Goal: Task Accomplishment & Management: Use online tool/utility

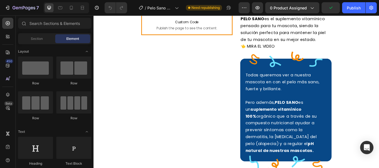
scroll to position [338, 0]
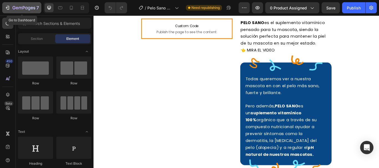
click at [16, 11] on div "7" at bounding box center [25, 7] width 26 height 7
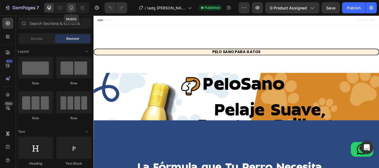
click at [74, 8] on icon at bounding box center [71, 8] width 6 height 6
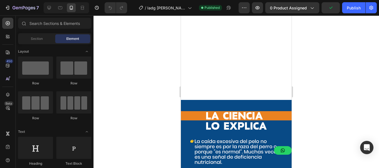
scroll to position [995, 0]
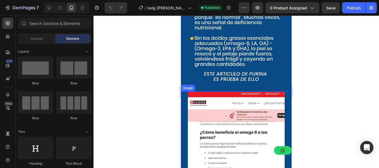
click at [208, 105] on img at bounding box center [236, 162] width 97 height 143
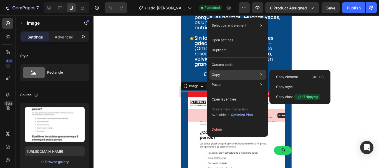
click at [223, 74] on div "Copy Copy element Ctrl + C Copy style Copy class .g4eTNppycg" at bounding box center [237, 75] width 57 height 10
drag, startPoint x: 282, startPoint y: 74, endPoint x: 95, endPoint y: 59, distance: 187.6
click at [282, 74] on div "Copy element Ctrl + C" at bounding box center [299, 77] width 57 height 10
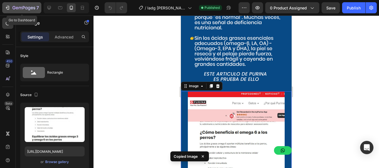
click at [4, 8] on button "7" at bounding box center [21, 7] width 39 height 11
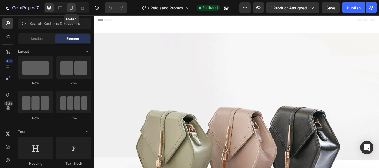
click at [68, 9] on icon at bounding box center [71, 8] width 6 height 6
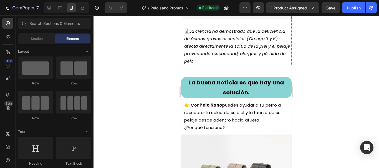
scroll to position [443, 0]
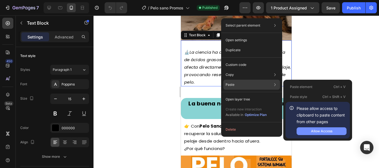
click at [312, 134] on div "Allow Access" at bounding box center [321, 131] width 21 height 5
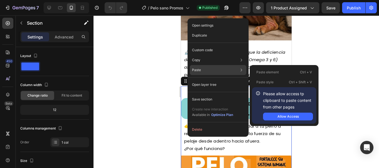
click at [292, 71] on div "Paste element Ctrl + V" at bounding box center [284, 72] width 64 height 10
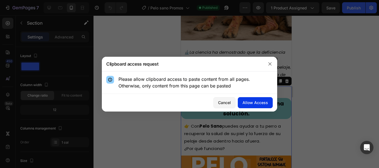
click at [259, 106] on div "Allow Access" at bounding box center [254, 103] width 25 height 6
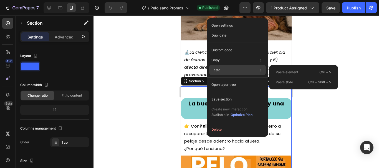
click at [223, 71] on div "Paste Paste element Ctrl + V Paste style Ctrl + Shift + V" at bounding box center [237, 70] width 57 height 10
click at [295, 71] on p "Paste element" at bounding box center [286, 72] width 22 height 5
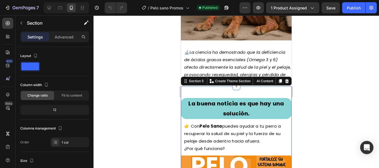
click at [137, 61] on div at bounding box center [235, 92] width 285 height 153
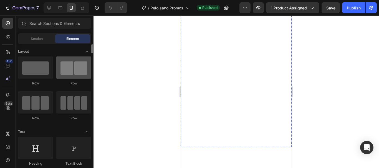
scroll to position [55, 0]
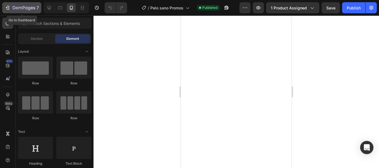
click at [15, 3] on button "7" at bounding box center [21, 7] width 39 height 11
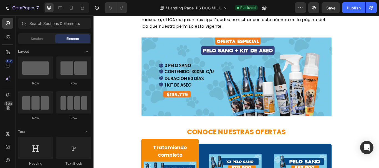
scroll to position [804, 0]
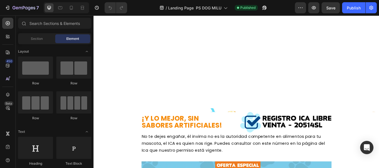
click at [72, 13] on div at bounding box center [66, 7] width 45 height 11
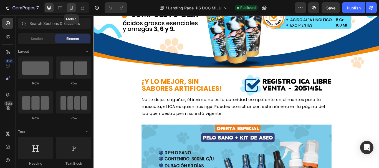
click at [71, 8] on icon at bounding box center [71, 8] width 6 height 6
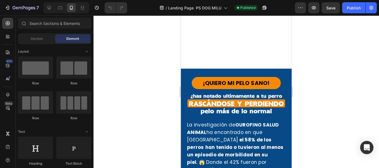
scroll to position [222, 0]
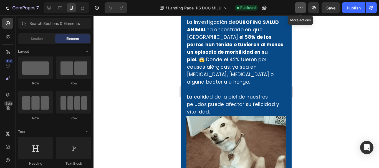
click at [297, 7] on icon "button" at bounding box center [300, 8] width 6 height 6
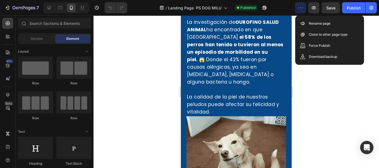
click at [367, 22] on div at bounding box center [235, 92] width 285 height 153
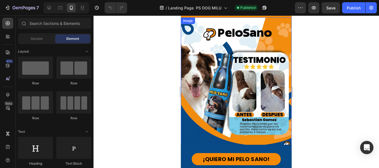
scroll to position [0, 0]
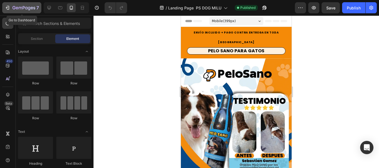
click at [23, 6] on icon "button" at bounding box center [24, 7] width 2 height 3
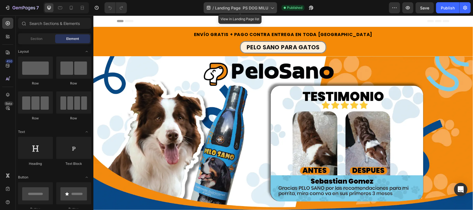
click at [229, 5] on span "Landing Page PS DOG MILU" at bounding box center [241, 8] width 53 height 6
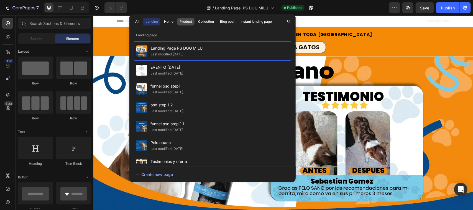
click at [182, 22] on div "Product" at bounding box center [186, 21] width 12 height 5
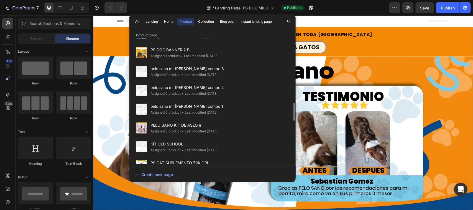
scroll to position [485, 0]
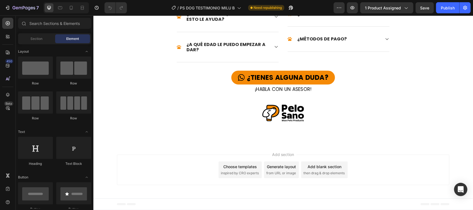
scroll to position [1365, 0]
click at [74, 11] on div at bounding box center [71, 7] width 9 height 9
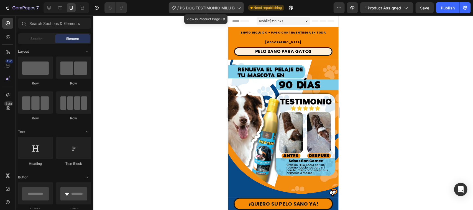
click at [218, 10] on span "PS DOG TESTIMONIO MILU B" at bounding box center [207, 8] width 55 height 6
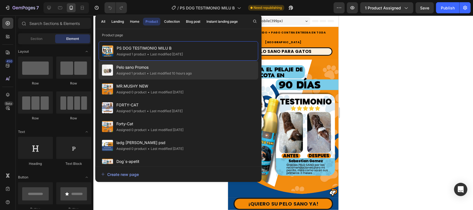
scroll to position [35, 0]
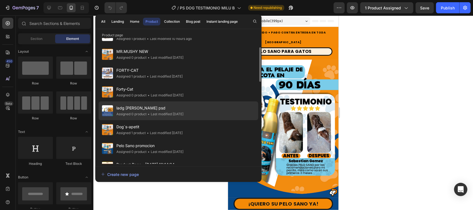
click at [174, 111] on span "ladg sebastian psd" at bounding box center [149, 108] width 67 height 7
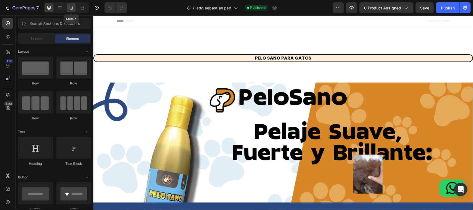
click at [71, 6] on icon at bounding box center [71, 8] width 3 height 4
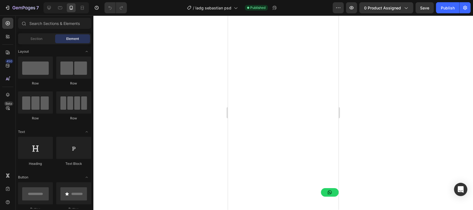
scroll to position [1005, 0]
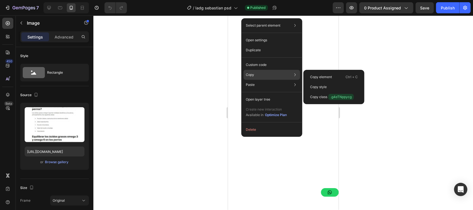
click at [265, 77] on div "Copy Copy element Ctrl + C Copy style Copy class .g4eTNppycg" at bounding box center [272, 75] width 57 height 10
click at [316, 80] on div "Copy element Ctrl + C" at bounding box center [334, 77] width 57 height 10
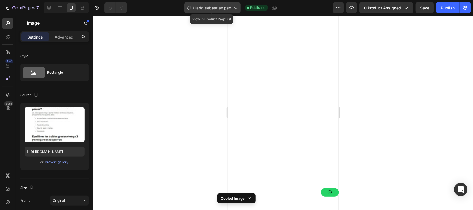
click at [234, 8] on icon at bounding box center [236, 8] width 6 height 6
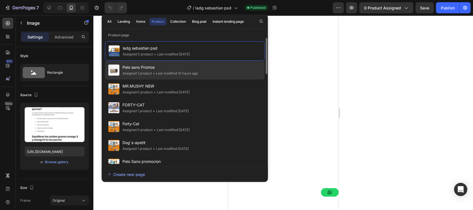
click at [130, 71] on span "Pelo sano Promos" at bounding box center [160, 67] width 75 height 7
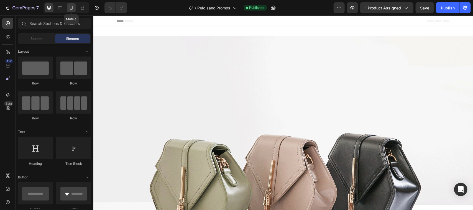
click at [70, 10] on icon at bounding box center [71, 8] width 6 height 6
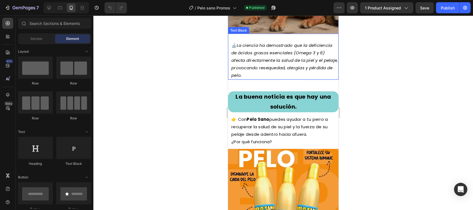
scroll to position [450, 0]
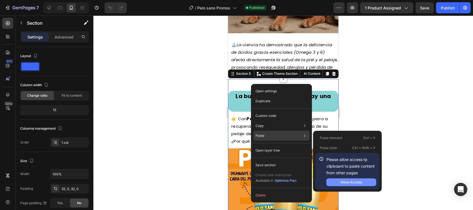
click at [345, 185] on div "Allow Access" at bounding box center [351, 182] width 21 height 5
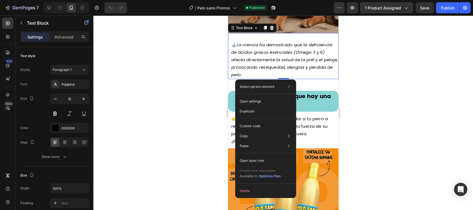
click at [377, 116] on div at bounding box center [283, 113] width 380 height 195
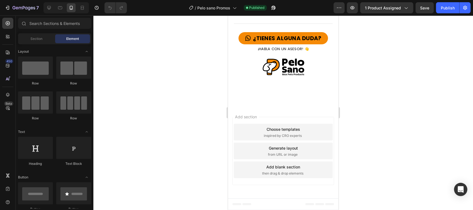
scroll to position [2177, 0]
click at [284, 171] on span "then drag & drop elements" at bounding box center [282, 173] width 41 height 5
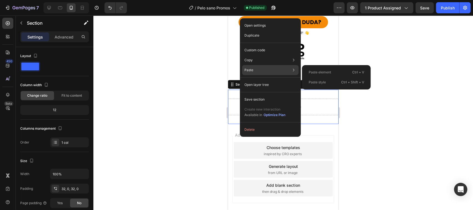
click at [285, 71] on div "Paste Paste element Ctrl + V Paste style Ctrl + Shift + V" at bounding box center [270, 70] width 57 height 10
click at [341, 75] on div "Paste element Ctrl + V" at bounding box center [336, 72] width 64 height 10
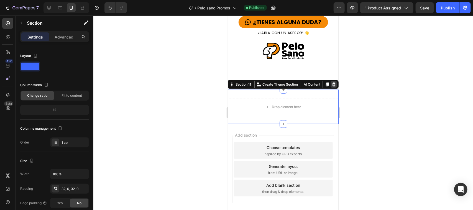
click at [331, 86] on icon at bounding box center [333, 84] width 4 height 4
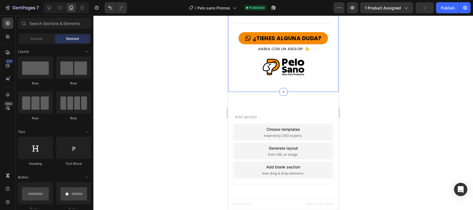
click at [228, 1] on div "7 Version history / Pelo sano Promos Published Preview 1 product assigned Publi…" at bounding box center [236, 8] width 473 height 16
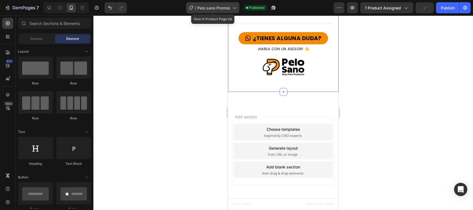
click at [227, 6] on span "Pelo sano Promos" at bounding box center [214, 8] width 33 height 6
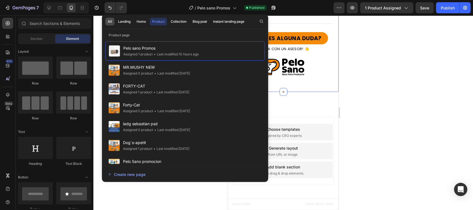
click at [114, 21] on button "All" at bounding box center [109, 22] width 9 height 8
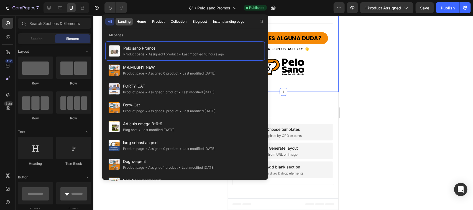
click at [127, 24] on div "Landing" at bounding box center [124, 21] width 12 height 5
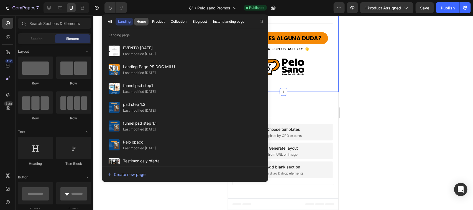
click at [142, 23] on div "Home" at bounding box center [141, 21] width 9 height 5
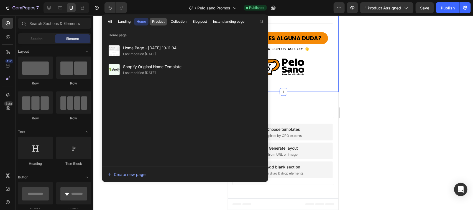
click at [157, 21] on div "Product" at bounding box center [158, 21] width 12 height 5
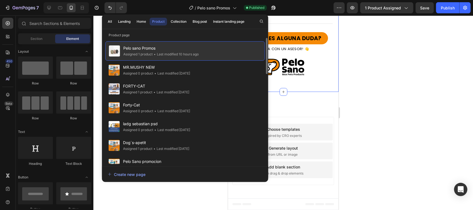
scroll to position [35, 0]
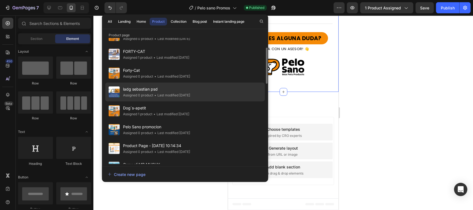
click at [150, 93] on span "ladg sebastian psd" at bounding box center [156, 89] width 67 height 7
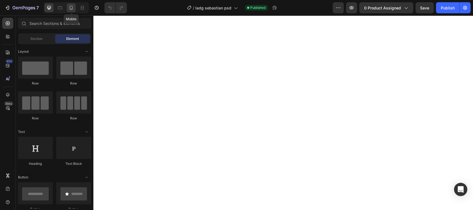
click at [70, 6] on icon at bounding box center [71, 8] width 3 height 4
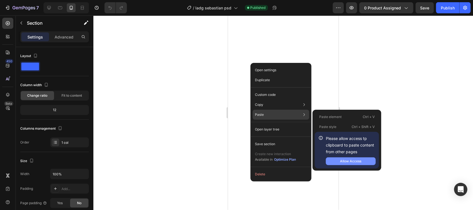
click at [347, 164] on div "Allow Access" at bounding box center [350, 161] width 21 height 5
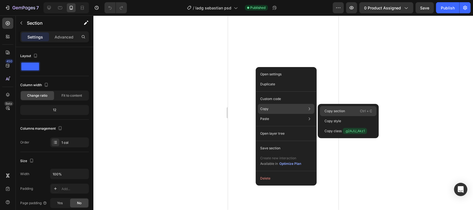
click at [347, 109] on div "Copy section Ctrl + C" at bounding box center [348, 111] width 57 height 10
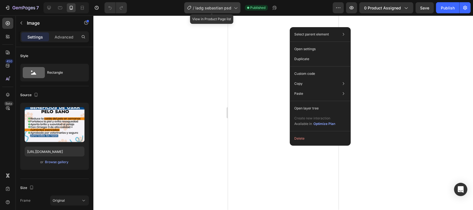
click at [230, 9] on span "ladg sebastian psd" at bounding box center [214, 8] width 36 height 6
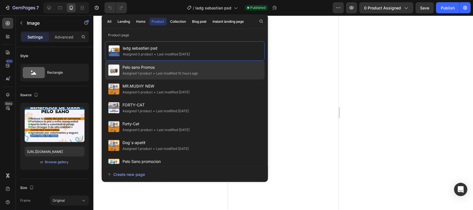
click at [157, 71] on span "Pelo sano Promos" at bounding box center [160, 67] width 75 height 7
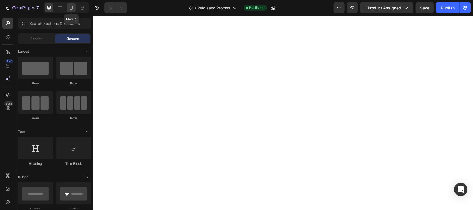
click at [69, 9] on icon at bounding box center [71, 8] width 6 height 6
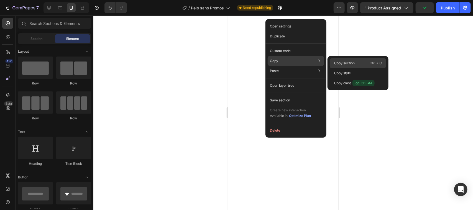
click at [354, 61] on p "Copy section" at bounding box center [344, 63] width 21 height 5
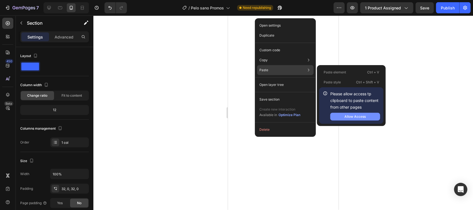
click at [346, 119] on div "Allow Access" at bounding box center [355, 116] width 21 height 5
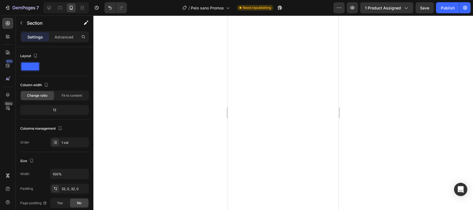
click at [359, 88] on div at bounding box center [283, 113] width 380 height 195
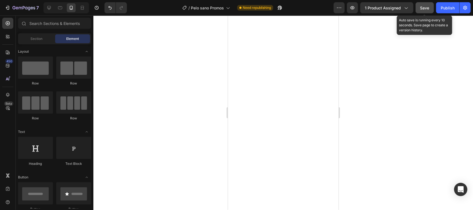
click at [424, 11] on button "Save" at bounding box center [425, 7] width 18 height 11
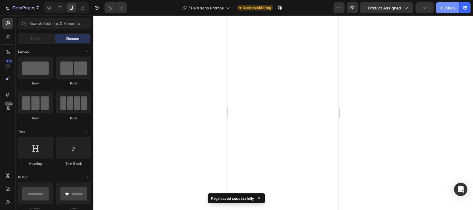
click at [458, 9] on button "Publish" at bounding box center [447, 7] width 23 height 11
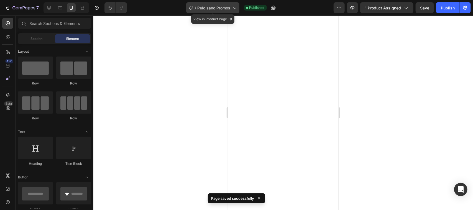
click at [223, 7] on span "Pelo sano Promos" at bounding box center [214, 8] width 33 height 6
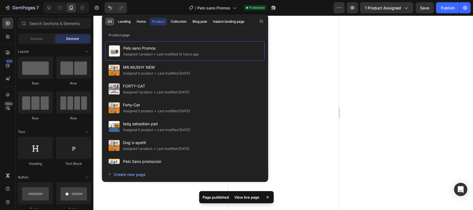
click at [111, 20] on div "All" at bounding box center [110, 21] width 4 height 5
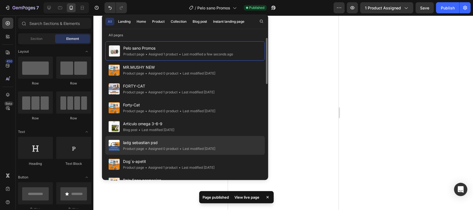
click at [133, 146] on span "ladg sebastian psd" at bounding box center [169, 142] width 92 height 7
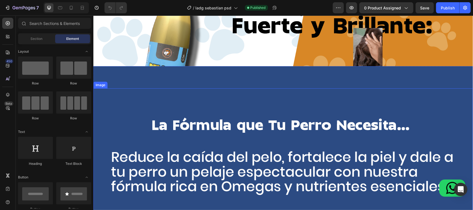
scroll to position [116, 0]
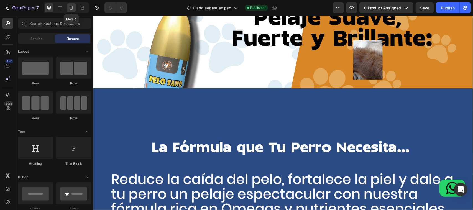
click at [72, 7] on icon at bounding box center [71, 8] width 6 height 6
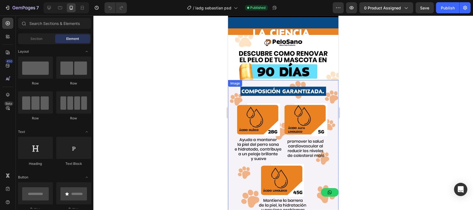
scroll to position [513, 0]
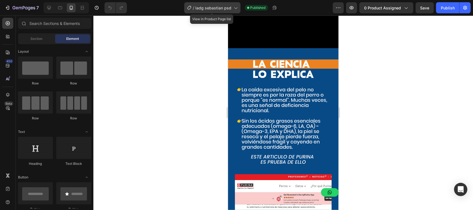
click at [220, 7] on span "ladg sebastian psd" at bounding box center [214, 8] width 36 height 6
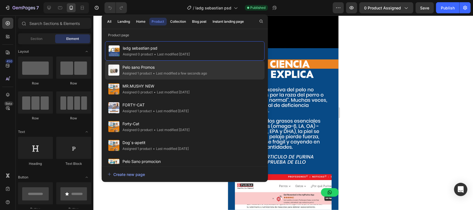
click at [161, 76] on div "• Last modified a few seconds ago" at bounding box center [179, 74] width 55 height 6
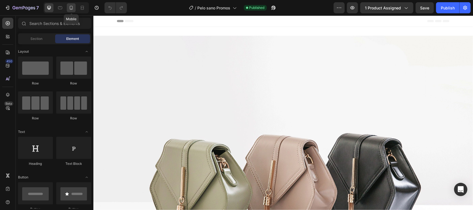
click at [74, 8] on icon at bounding box center [71, 8] width 6 height 6
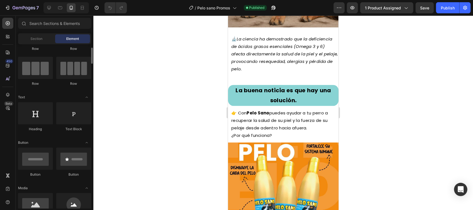
scroll to position [69, 0]
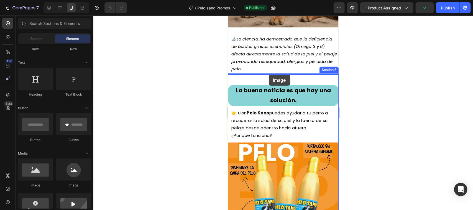
drag, startPoint x: 282, startPoint y: 177, endPoint x: 268, endPoint y: 75, distance: 102.4
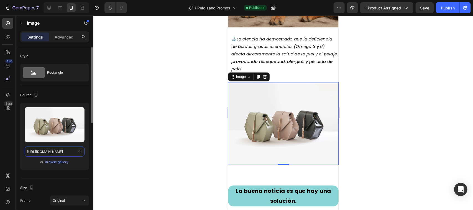
click at [61, 152] on input "[URL][DOMAIN_NAME]" at bounding box center [55, 152] width 60 height 10
click at [60, 161] on div "Browse gallery" at bounding box center [57, 162] width 24 height 5
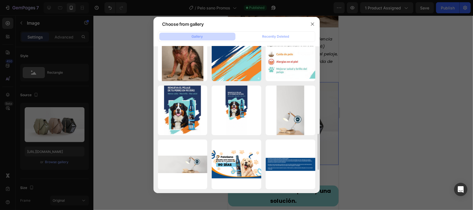
scroll to position [319, 0]
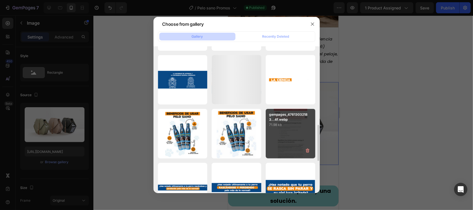
click at [298, 131] on div "gempages_47613032183...4f.webp 71.98 kb" at bounding box center [291, 134] width 50 height 50
type input "[URL][DOMAIN_NAME]"
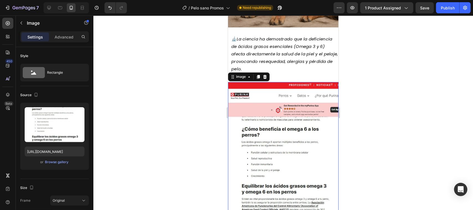
click at [374, 111] on div at bounding box center [283, 113] width 380 height 195
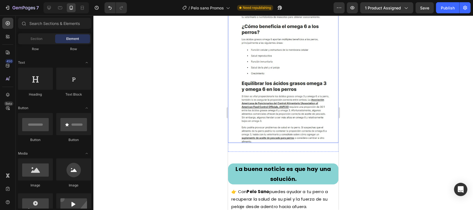
scroll to position [450, 0]
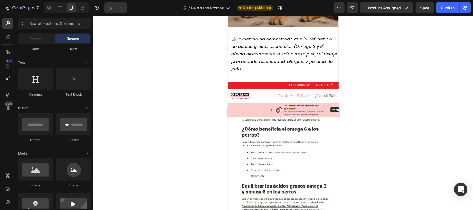
click at [435, 93] on div at bounding box center [283, 113] width 380 height 195
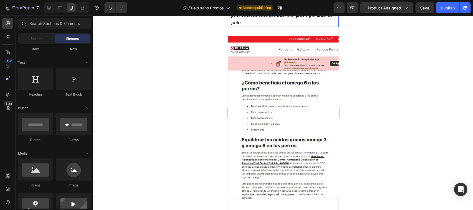
scroll to position [416, 0]
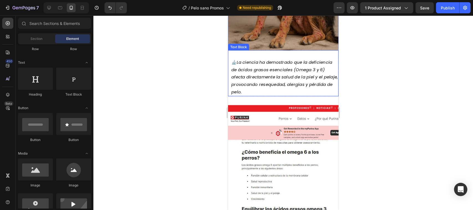
click at [291, 93] on p "🔬 La ciencia ha demostrado que la deficiencia de ácidos grasos esenciales (Omeg…" at bounding box center [284, 76] width 107 height 37
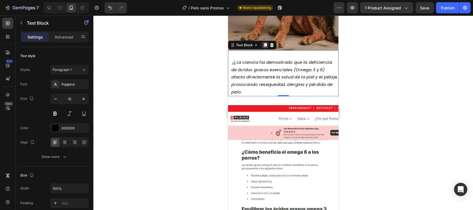
click at [264, 47] on icon at bounding box center [265, 45] width 3 height 4
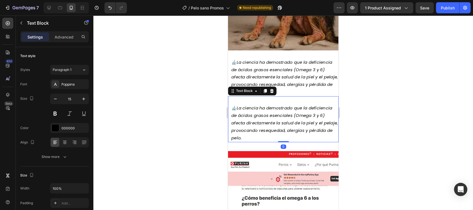
click at [273, 124] on icon "La ciencia ha demostrado que la deficiencia de ácidos grasos esenciales (Omega …" at bounding box center [284, 123] width 107 height 36
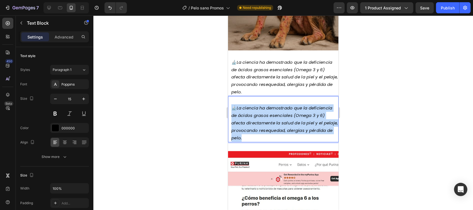
click at [273, 124] on icon "La ciencia ha demostrado que la deficiencia de ácidos grasos esenciales (Omega …" at bounding box center [284, 123] width 107 height 36
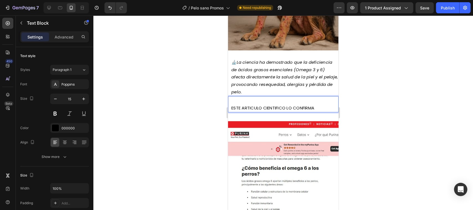
click at [257, 107] on p "ESTE ARTICULO CIENTIFICO LO CONFIRMA" at bounding box center [284, 107] width 107 height 7
click at [228, 15] on lt-span "ART Í CULO" at bounding box center [228, 15] width 0 height 0
click at [270, 109] on p "ESTE ARTÍCULO CIENTIFICO LO CONFIRMA" at bounding box center [284, 107] width 107 height 7
click at [228, 15] on lt-span "CIENTÍFICO" at bounding box center [228, 15] width 0 height 0
click at [320, 110] on p "ESTE ARTÍCULO CIENTÍFICO LO CONFIRMA" at bounding box center [284, 107] width 107 height 7
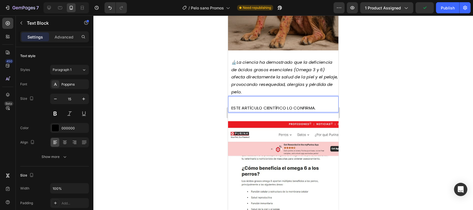
click at [234, 104] on p "Rich Text Editor. Editing area: main" at bounding box center [284, 100] width 107 height 7
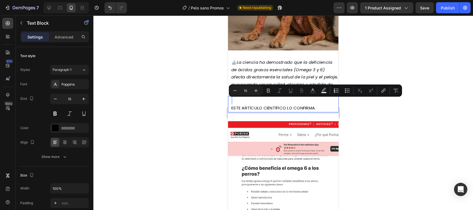
click at [232, 109] on p "ESTE ARTÍCULO CIENTÍFICO LO CONFIRMA." at bounding box center [284, 107] width 107 height 7
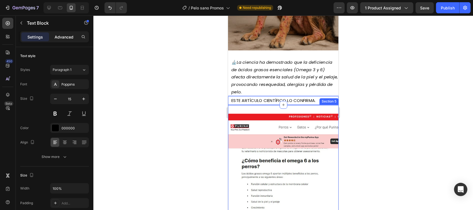
click at [60, 40] on div "Advanced" at bounding box center [64, 36] width 28 height 9
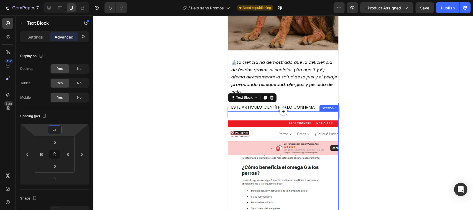
drag, startPoint x: 67, startPoint y: 125, endPoint x: 67, endPoint y: 121, distance: 4.2
click at [67, 42] on html "7 Version history / Pelo sano Promos Need republishing Preview 1 product assign…" at bounding box center [236, 21] width 473 height 42
click at [53, 129] on input "24" at bounding box center [54, 130] width 11 height 8
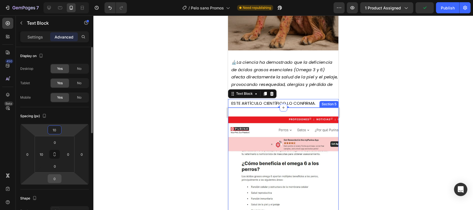
type input "10"
click at [57, 177] on input "0" at bounding box center [54, 179] width 11 height 8
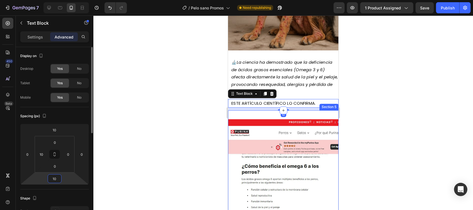
type input "1"
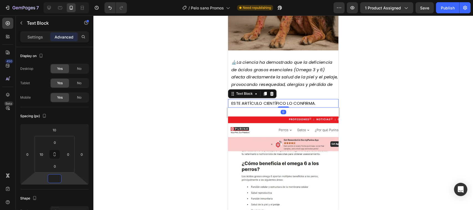
click at [427, 111] on div at bounding box center [283, 113] width 380 height 195
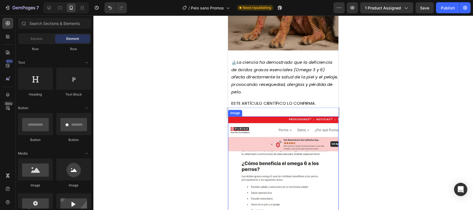
click at [253, 122] on img at bounding box center [283, 198] width 111 height 164
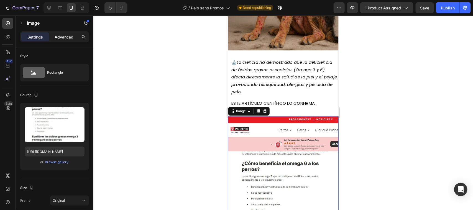
click at [60, 35] on p "Advanced" at bounding box center [64, 37] width 19 height 6
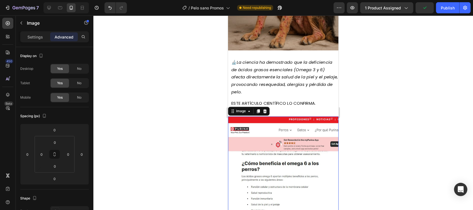
click at [380, 125] on div at bounding box center [283, 113] width 380 height 195
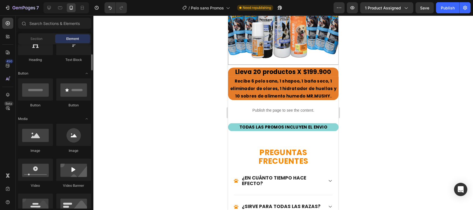
scroll to position [69, 0]
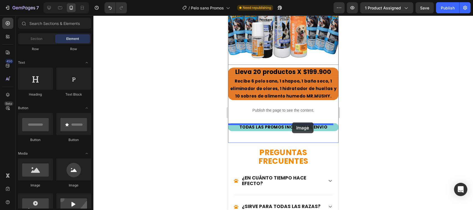
drag, startPoint x: 260, startPoint y: 184, endPoint x: 292, endPoint y: 122, distance: 69.3
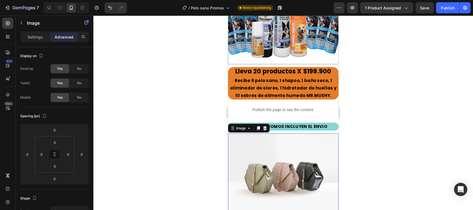
scroll to position [2286, 0]
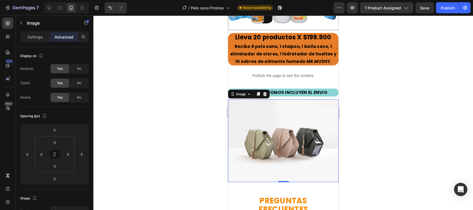
click at [252, 129] on img at bounding box center [283, 140] width 111 height 83
click at [32, 39] on p "Settings" at bounding box center [35, 37] width 16 height 6
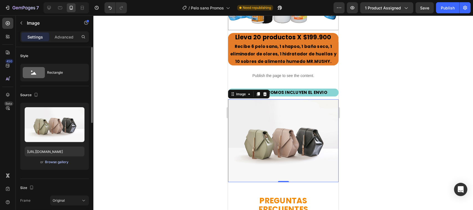
click at [55, 161] on div "Browse gallery" at bounding box center [57, 162] width 24 height 5
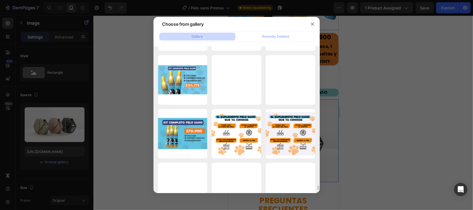
scroll to position [5298, 0]
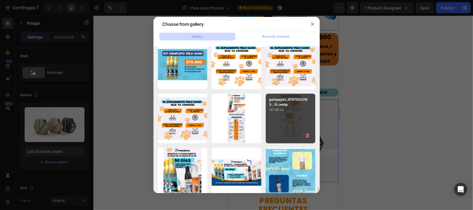
click at [282, 113] on p "147.88 kb" at bounding box center [290, 110] width 43 height 6
type input "[URL][DOMAIN_NAME]"
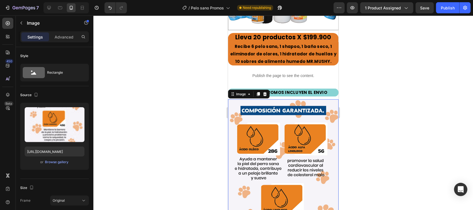
scroll to position [2321, 0]
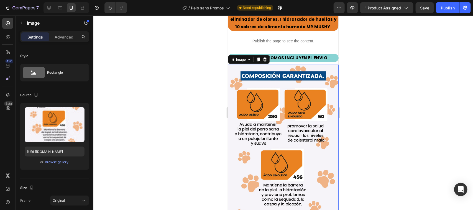
click at [362, 85] on div at bounding box center [283, 113] width 380 height 195
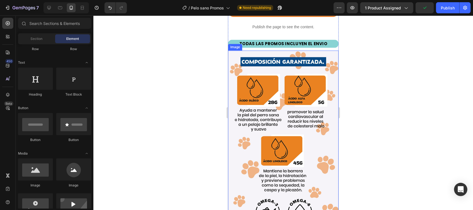
scroll to position [2459, 0]
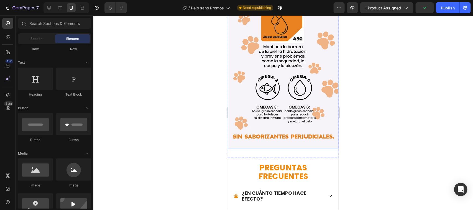
click at [273, 106] on img at bounding box center [283, 37] width 111 height 223
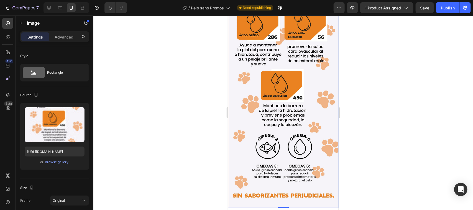
scroll to position [2356, 0]
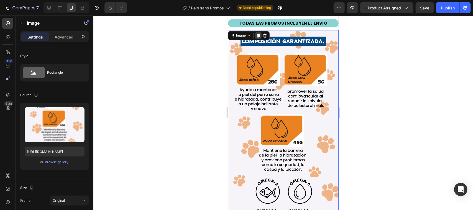
click at [255, 32] on div at bounding box center [258, 35] width 7 height 7
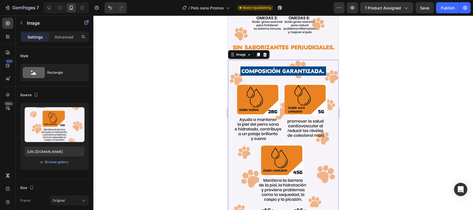
scroll to position [2554, 0]
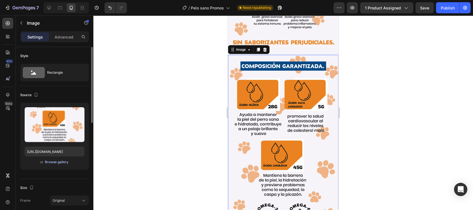
click at [47, 162] on div "Browse gallery" at bounding box center [57, 162] width 24 height 5
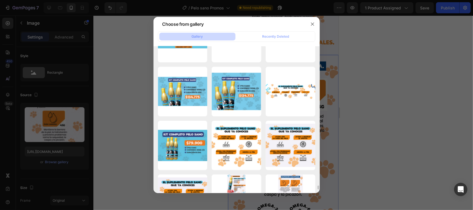
scroll to position [5286, 0]
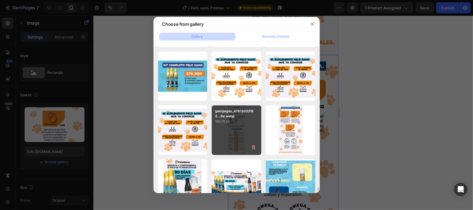
click at [232, 124] on p "198.76 kb" at bounding box center [236, 122] width 43 height 6
type input "[URL][DOMAIN_NAME]"
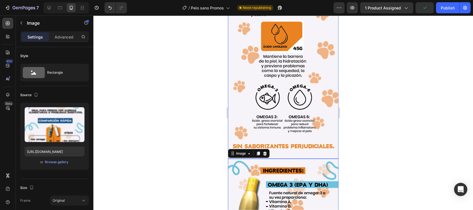
scroll to position [2519, 0]
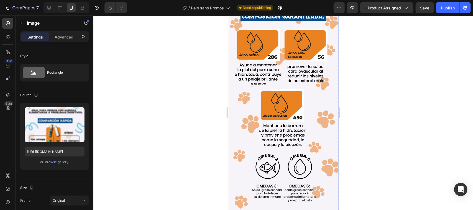
click at [281, 92] on img at bounding box center [283, 116] width 111 height 223
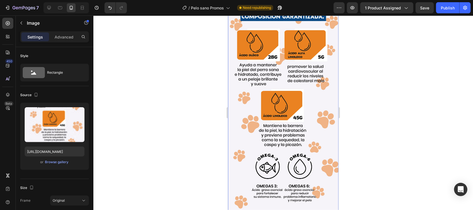
scroll to position [2277, 0]
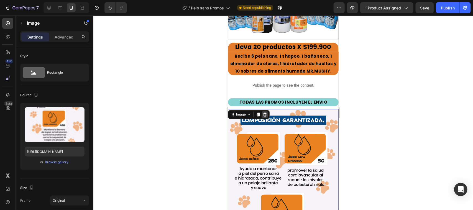
click at [262, 111] on div at bounding box center [264, 114] width 7 height 7
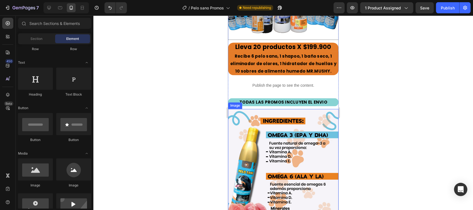
click at [384, 106] on div at bounding box center [283, 113] width 380 height 195
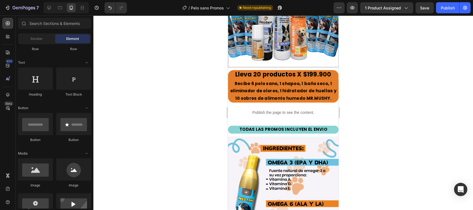
scroll to position [2327, 0]
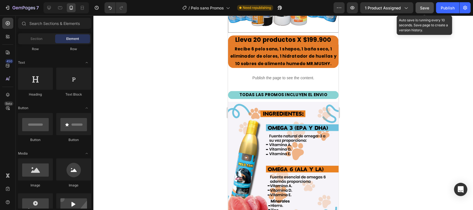
click at [426, 8] on span "Save" at bounding box center [424, 8] width 9 height 5
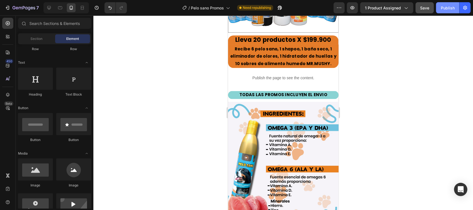
click at [446, 11] on button "Publish" at bounding box center [447, 7] width 23 height 11
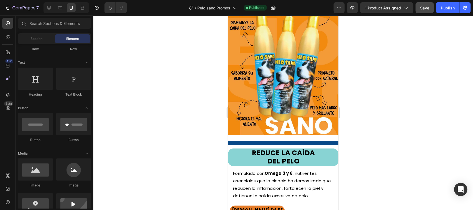
scroll to position [707, 0]
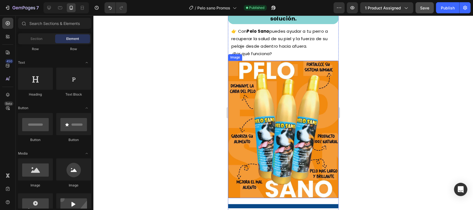
click at [297, 91] on img at bounding box center [283, 128] width 111 height 137
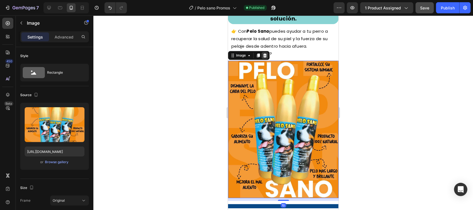
click at [265, 55] on icon at bounding box center [265, 55] width 4 height 4
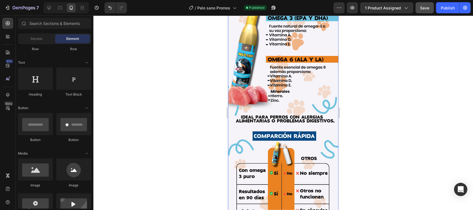
click at [277, 93] on img at bounding box center [283, 143] width 111 height 303
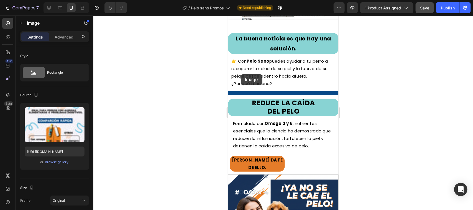
scroll to position [672, 0]
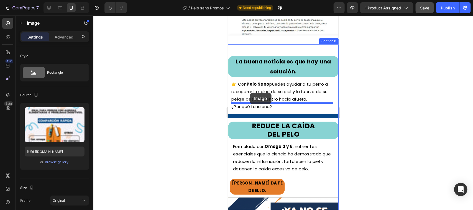
drag, startPoint x: 239, startPoint y: 92, endPoint x: 250, endPoint y: 93, distance: 10.3
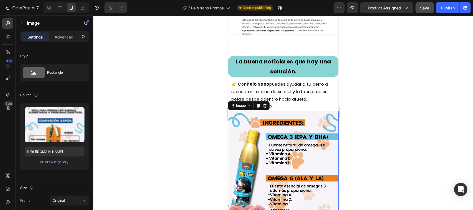
click at [390, 90] on div at bounding box center [283, 113] width 380 height 195
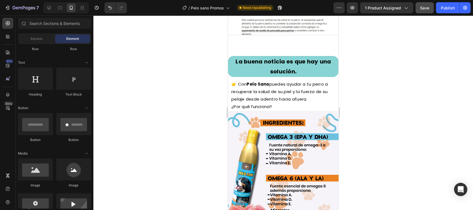
click at [388, 81] on div at bounding box center [283, 113] width 380 height 195
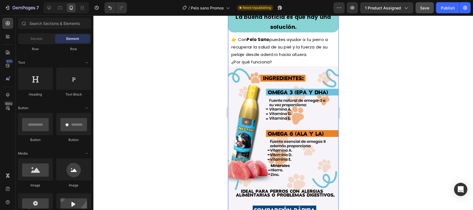
scroll to position [707, 0]
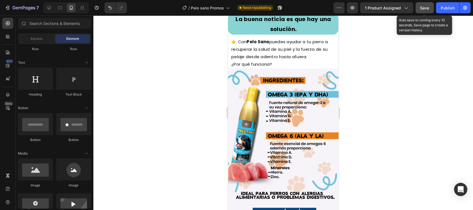
click at [425, 9] on span "Save" at bounding box center [424, 8] width 9 height 5
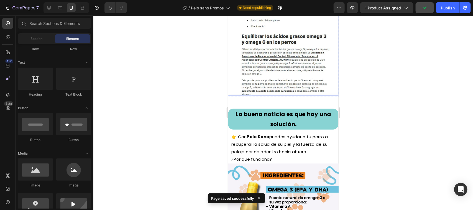
scroll to position [672, 0]
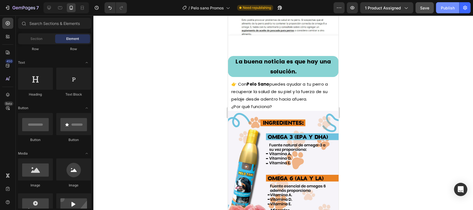
click at [444, 12] on button "Publish" at bounding box center [447, 7] width 23 height 11
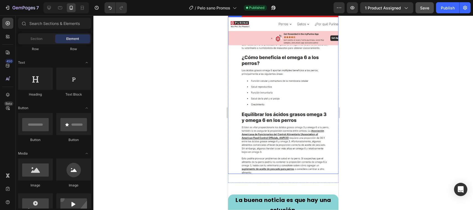
scroll to position [430, 0]
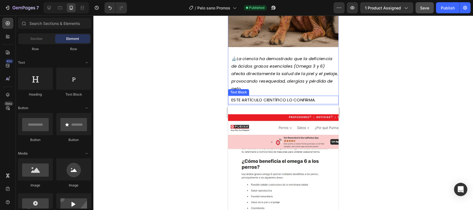
click at [263, 103] on p "ESTE ARTÍCULO CIENTÍFICO LO CONFIRMA." at bounding box center [284, 99] width 107 height 7
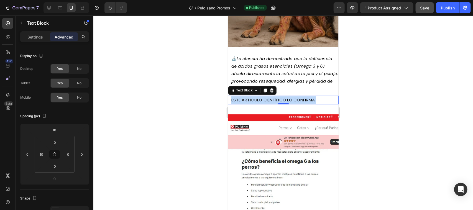
click at [263, 103] on p "ESTE ARTÍCULO CIENTÍFICO LO CONFIRMA." at bounding box center [284, 99] width 107 height 7
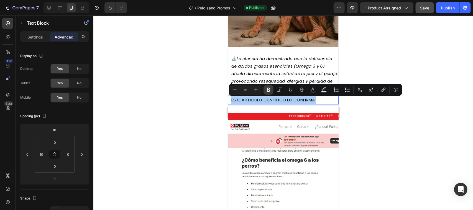
click at [264, 91] on button "Bold" at bounding box center [269, 90] width 10 height 10
click at [289, 91] on icon "Editor contextual toolbar" at bounding box center [291, 90] width 6 height 6
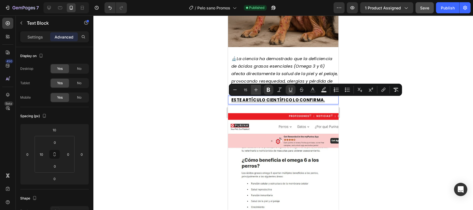
click at [257, 87] on icon "Editor contextual toolbar" at bounding box center [256, 90] width 6 height 6
type input "16"
click at [397, 61] on div at bounding box center [283, 113] width 380 height 195
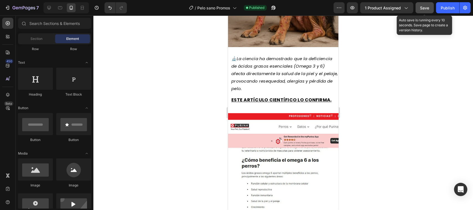
click at [428, 4] on button "Save" at bounding box center [425, 7] width 18 height 11
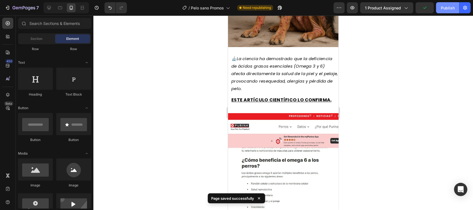
click at [439, 11] on button "Publish" at bounding box center [447, 7] width 23 height 11
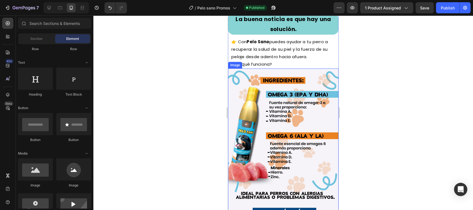
scroll to position [672, 0]
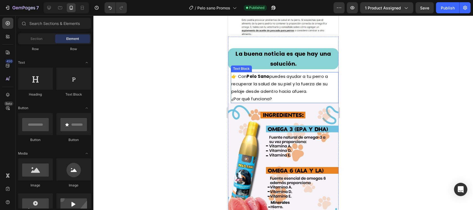
click at [259, 88] on p "👉 Con [PERSON_NAME] puedes ayudar a tu perro a recuperar la salud de su piel y …" at bounding box center [284, 83] width 107 height 22
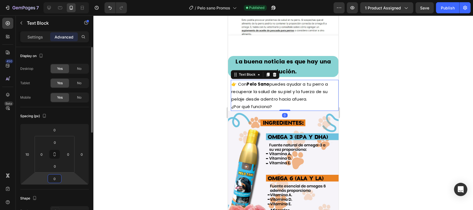
click at [57, 178] on input "0" at bounding box center [54, 179] width 11 height 8
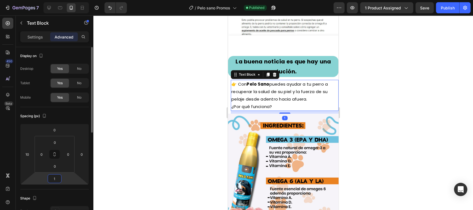
type input "10"
click at [437, 169] on div at bounding box center [283, 113] width 380 height 195
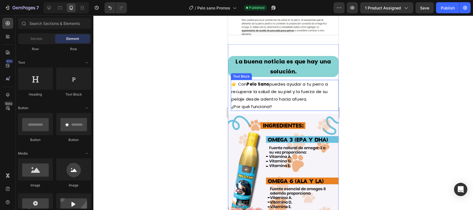
click at [254, 88] on p "👉 Con [PERSON_NAME] puedes ayudar a tu perro a recuperar la salud de su piel y …" at bounding box center [284, 91] width 107 height 22
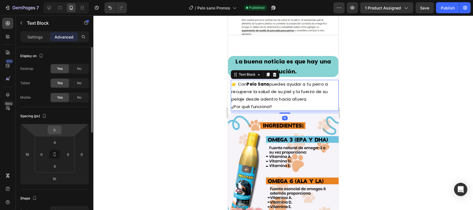
click at [59, 131] on input "0" at bounding box center [54, 130] width 11 height 8
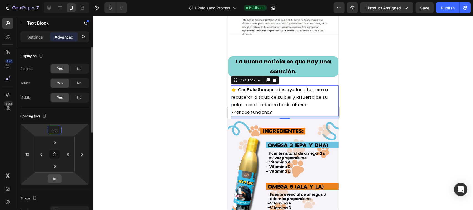
type input "20"
click at [52, 179] on input "10" at bounding box center [54, 179] width 11 height 8
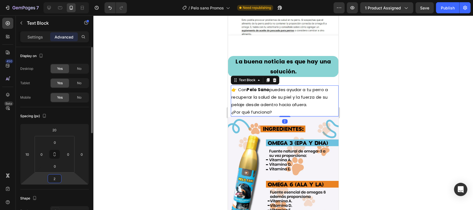
type input "20"
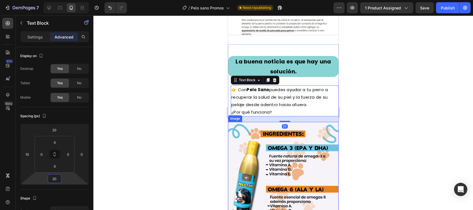
click at [409, 109] on div at bounding box center [283, 113] width 380 height 195
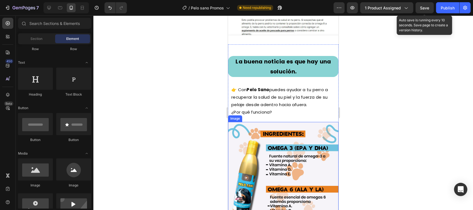
click at [427, 7] on span "Save" at bounding box center [424, 8] width 9 height 5
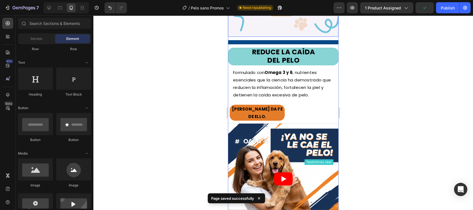
scroll to position [1053, 0]
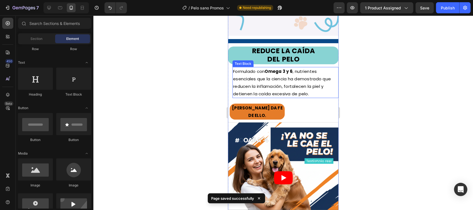
click at [273, 72] on p "Formulado con Omega 3 y 6 , nutrientes esenciales que la ciencia ha demostrado …" at bounding box center [285, 82] width 105 height 30
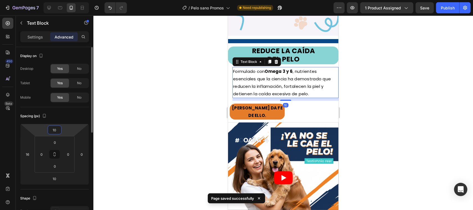
click at [55, 131] on input "10" at bounding box center [54, 130] width 11 height 8
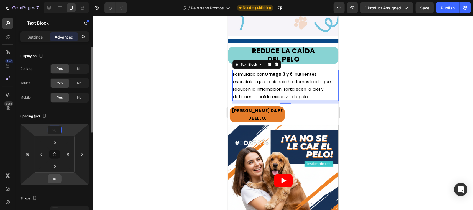
type input "20"
click at [50, 176] on input "10" at bounding box center [54, 179] width 11 height 8
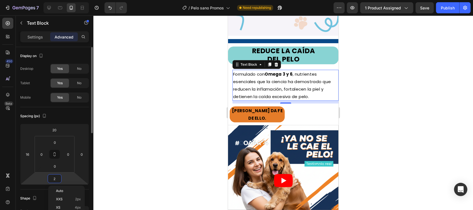
type input "20"
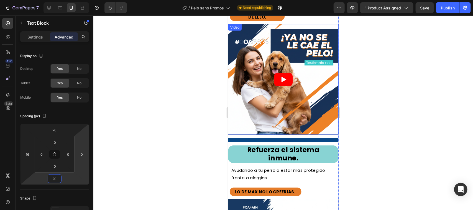
scroll to position [1226, 0]
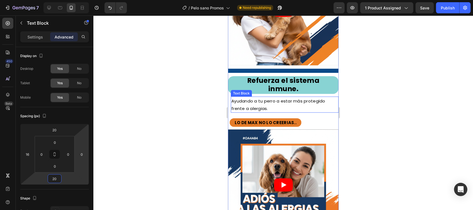
click at [262, 98] on span "Ayudando a tu perro a estar más protegido frente a alergias." at bounding box center [278, 104] width 94 height 13
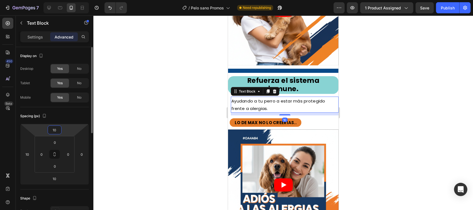
click at [55, 131] on input "10" at bounding box center [54, 130] width 11 height 8
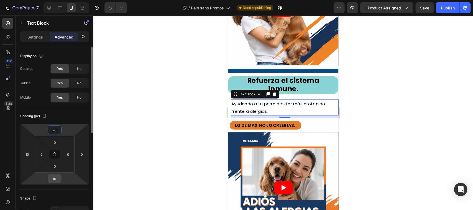
type input "20"
click at [52, 178] on input "10" at bounding box center [54, 179] width 11 height 8
type input "20"
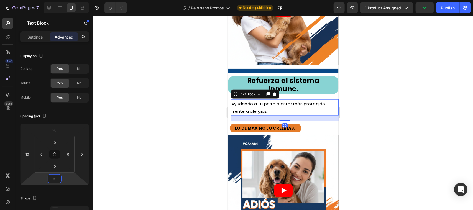
click at [143, 131] on div at bounding box center [283, 113] width 380 height 195
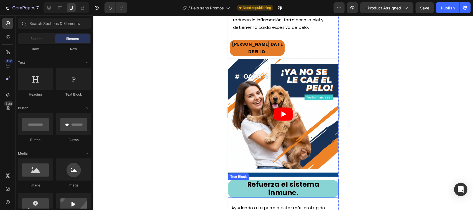
scroll to position [1053, 0]
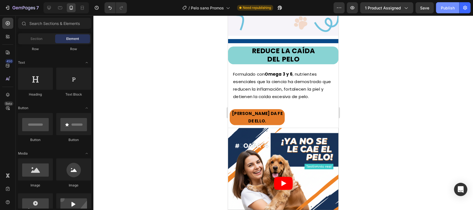
click at [448, 6] on div "Publish" at bounding box center [448, 8] width 14 height 6
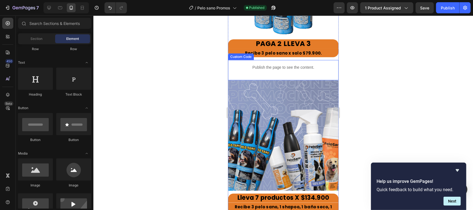
scroll to position [2196, 0]
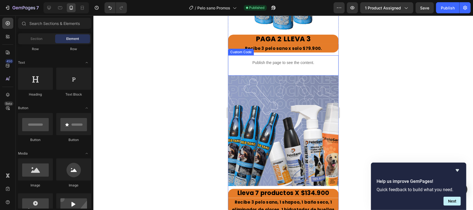
click at [287, 60] on p "Publish the page to see the content." at bounding box center [282, 63] width 99 height 6
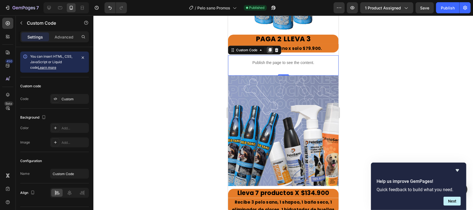
click at [270, 48] on icon at bounding box center [269, 50] width 3 height 4
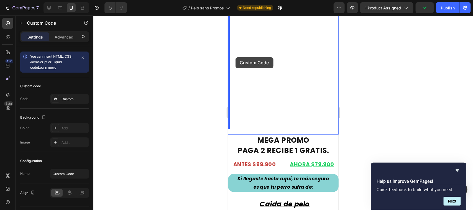
scroll to position [83, 0]
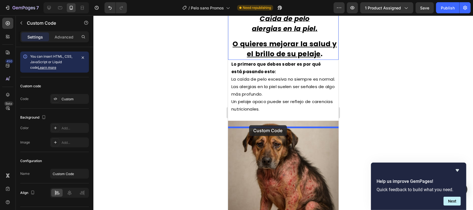
drag, startPoint x: 231, startPoint y: 65, endPoint x: 249, endPoint y: 125, distance: 62.5
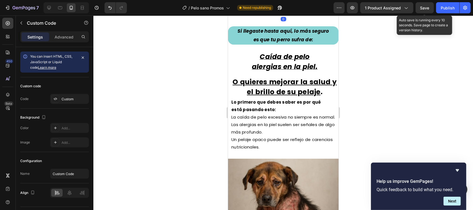
click at [428, 10] on span "Save" at bounding box center [424, 8] width 9 height 5
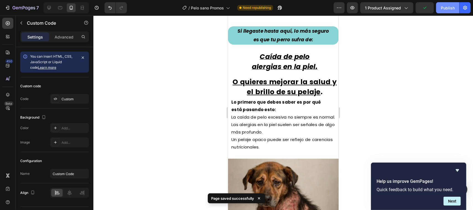
click at [448, 10] on div "Publish" at bounding box center [448, 8] width 14 height 6
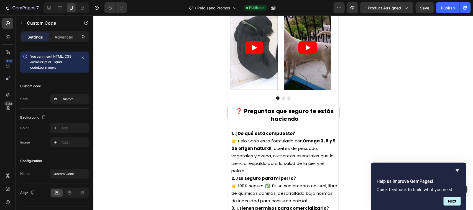
scroll to position [1850, 0]
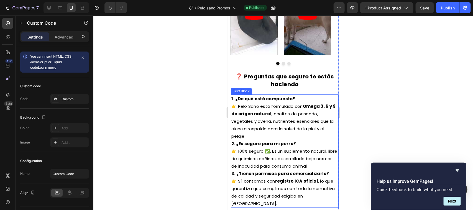
click at [278, 110] on p "1. ¿De qué está compuesto? 👉 Pelo Sano está formulado con Omega 3, 6 y 9 de ori…" at bounding box center [284, 117] width 107 height 45
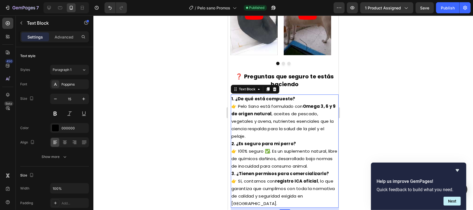
click at [248, 136] on p "1. ¿De qué está compuesto? 👉 Pelo Sano está formulado con Omega 3, 6 y 9 de ori…" at bounding box center [284, 117] width 107 height 45
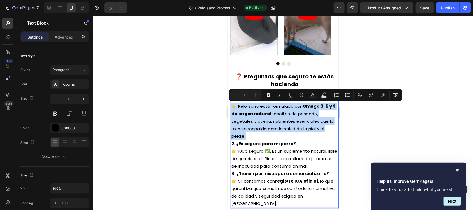
drag, startPoint x: 248, startPoint y: 136, endPoint x: 234, endPoint y: 103, distance: 36.6
click at [234, 103] on p "1. ¿De qué está compuesto? 👉 Pelo Sano está formulado con Omega 3, 6 y 9 de ori…" at bounding box center [284, 117] width 107 height 45
click at [263, 120] on p "1. ¿De qué está compuesto? 👉 Pelo Sano está formulado con Omega 3, 6 y 9 de ori…" at bounding box center [284, 117] width 107 height 45
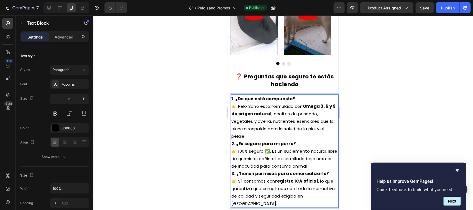
click at [261, 98] on strong "1. ¿De qué está compuesto?" at bounding box center [263, 99] width 64 height 6
click at [288, 99] on strong "1. ¿De qué está compuesto?" at bounding box center [263, 99] width 64 height 6
click at [252, 100] on strong "1. ¿Le servira a mi perro?" at bounding box center [259, 99] width 56 height 6
click at [228, 15] on lt-span "servirá" at bounding box center [228, 15] width 0 height 0
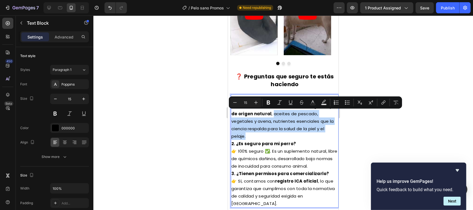
drag, startPoint x: 280, startPoint y: 114, endPoint x: 278, endPoint y: 135, distance: 21.2
click at [278, 135] on p "1. ¿Le servirá a mi perro? 👉 Pelo Sano está formulado con Omega 3, 6 y 9 de ori…" at bounding box center [284, 117] width 107 height 45
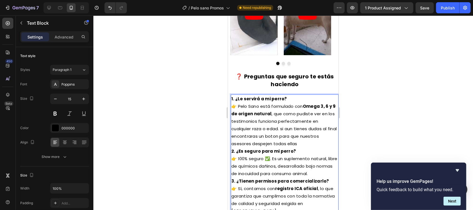
click at [281, 135] on p "1. ¿Le servirá a mi perro? 👉 [PERSON_NAME] está formulado con Omega 3, 6 y 9 de…" at bounding box center [284, 121] width 107 height 52
click at [228, 15] on lt-span "botón" at bounding box center [228, 15] width 0 height 0
click at [282, 129] on p "1. ¿Le servirá a mi perro? 👉 [PERSON_NAME] está formulado con Omega 3, 6 y 9 de…" at bounding box center [284, 121] width 107 height 52
click at [228, 15] on lt-span "S i" at bounding box center [228, 15] width 0 height 0
click at [290, 130] on p "1. ¿Le servirá a mi perro? 👉 [PERSON_NAME] está formulado con Omega 3, 6 y 9 de…" at bounding box center [284, 121] width 107 height 52
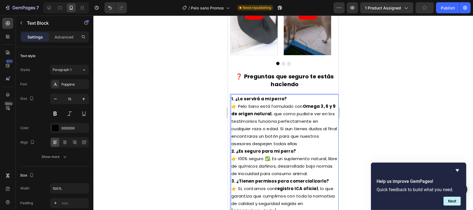
click at [228, 15] on lt-span "a ú n" at bounding box center [228, 15] width 0 height 0
click at [253, 138] on p "1. ¿Le servirá a mi perro? 👉 [PERSON_NAME] está formulado con Omega 3, 6 y 9 de…" at bounding box center [284, 121] width 107 height 52
click at [228, 15] on lt-span "encontrar á s" at bounding box center [228, 15] width 0 height 0
click at [279, 127] on p "1. ¿Le servirá a mi perro? 👉 [PERSON_NAME] está formulado con Omega 3, 6 y 9 de…" at bounding box center [284, 121] width 107 height 52
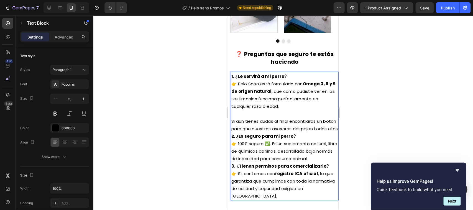
scroll to position [1884, 0]
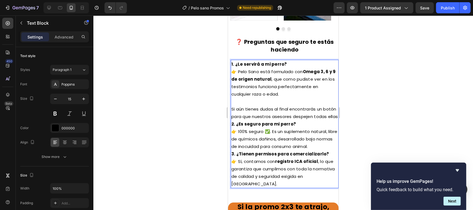
click at [264, 120] on p "Si aún tienes dudas al final encontrarás un botón para que nuestros asesores de…" at bounding box center [284, 112] width 107 height 15
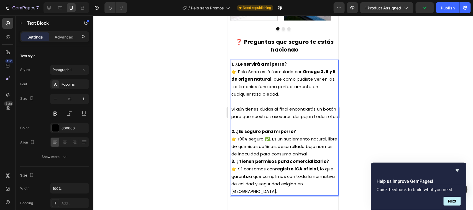
click at [328, 157] on p "2. ¿Es seguro para mi perro? 👉 100% seguro ✅. Es un suplemento natural, libre d…" at bounding box center [284, 142] width 107 height 30
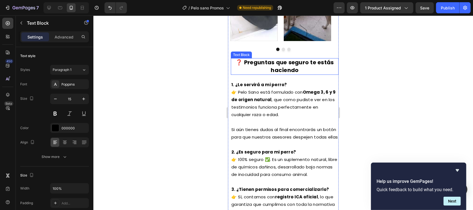
scroll to position [1881, 0]
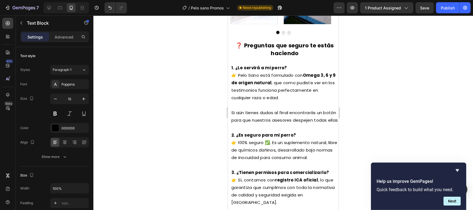
click at [252, 79] on strong "Omega 3, 6 y 9 de origen natural" at bounding box center [283, 78] width 104 height 13
click at [233, 61] on div "Video Video Video [GEOGRAPHIC_DATA] Video Video Video Carousel ❓ Preguntas que …" at bounding box center [283, 22] width 111 height 373
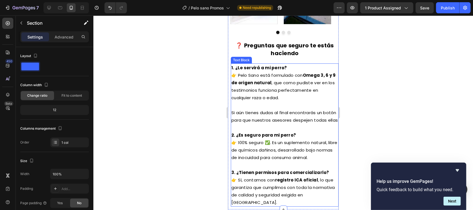
click at [234, 73] on p "1. ¿Le servirá a mi perro? 👉 [PERSON_NAME] está formulado con Omega 3, 6 y 9 de…" at bounding box center [284, 82] width 107 height 37
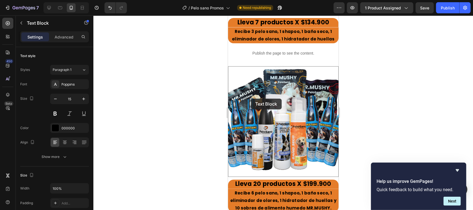
scroll to position [2608, 0]
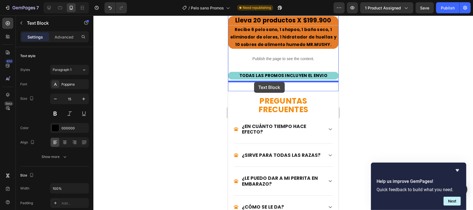
drag, startPoint x: 248, startPoint y: 60, endPoint x: 254, endPoint y: 82, distance: 22.7
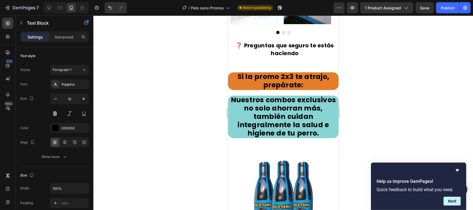
scroll to position [1846, 0]
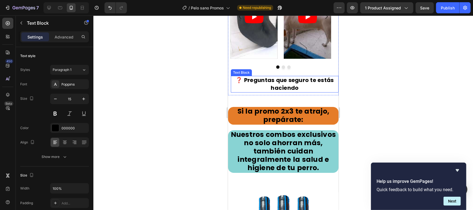
click at [280, 83] on strong "❓ Preguntas que seguro te estás haciendo" at bounding box center [284, 84] width 98 height 16
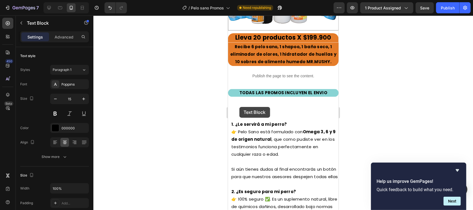
scroll to position [2435, 0]
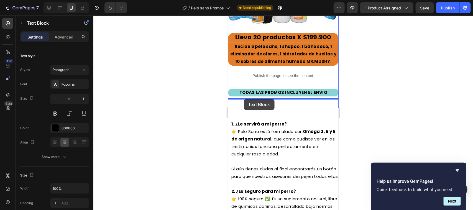
drag, startPoint x: 235, startPoint y: 72, endPoint x: 244, endPoint y: 99, distance: 28.0
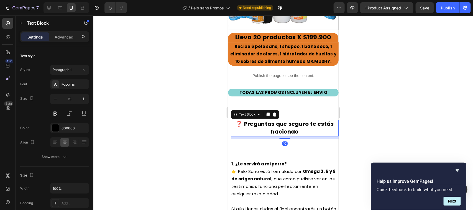
click at [406, 94] on div at bounding box center [283, 113] width 380 height 195
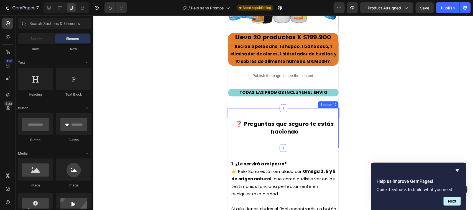
click at [264, 117] on div "❓ Preguntas que seguro te estás haciendo Text Block" at bounding box center [283, 128] width 111 height 22
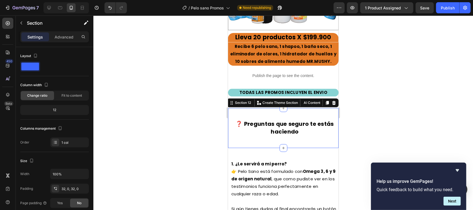
click at [362, 79] on div at bounding box center [283, 113] width 380 height 195
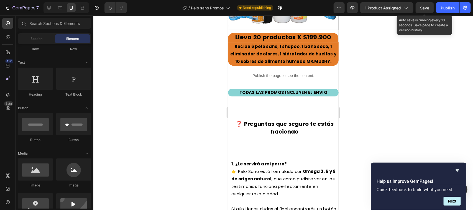
click at [424, 9] on span "Save" at bounding box center [424, 8] width 9 height 5
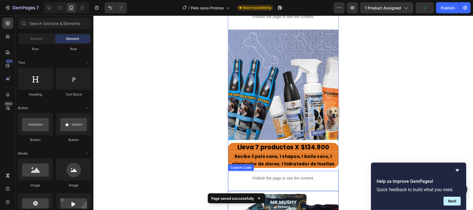
scroll to position [2158, 0]
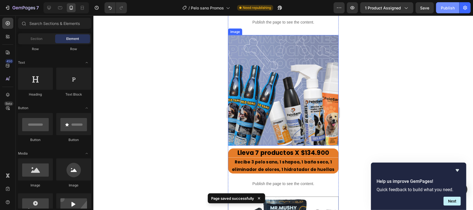
click at [448, 9] on div "Publish" at bounding box center [448, 8] width 14 height 6
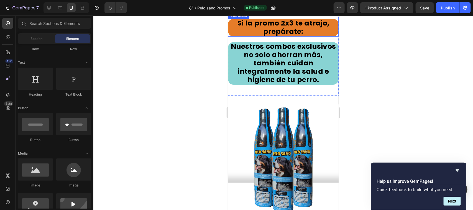
scroll to position [1985, 0]
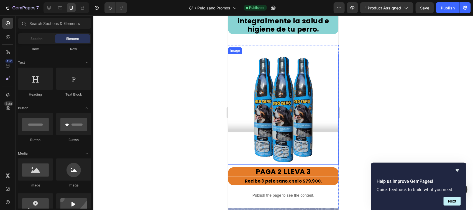
click at [280, 99] on img at bounding box center [283, 109] width 111 height 111
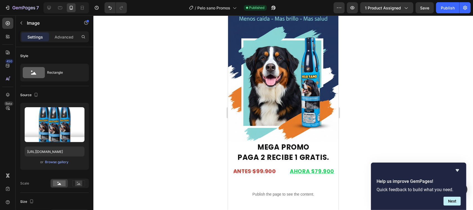
scroll to position [0, 0]
